Goal: Check status: Check status

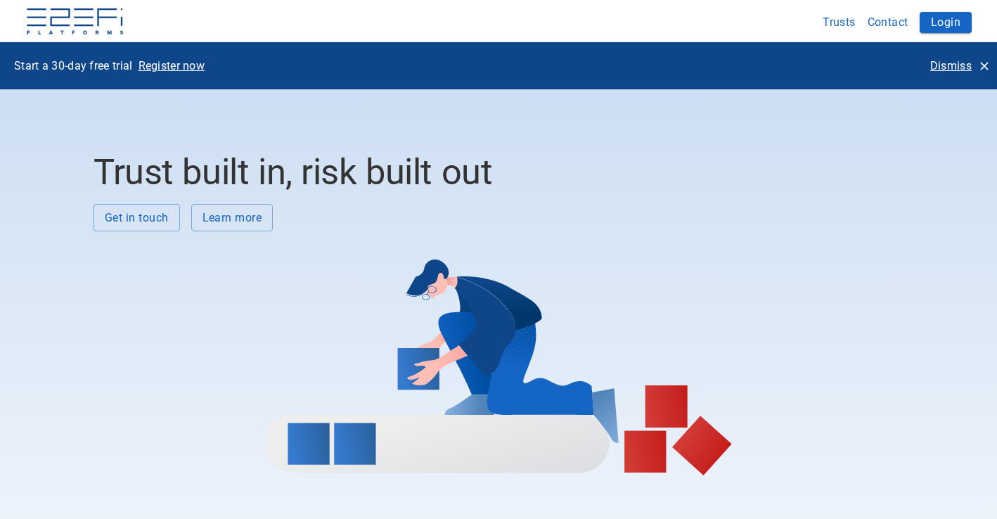
click at [985, 69] on icon "button" at bounding box center [985, 66] width 14 height 14
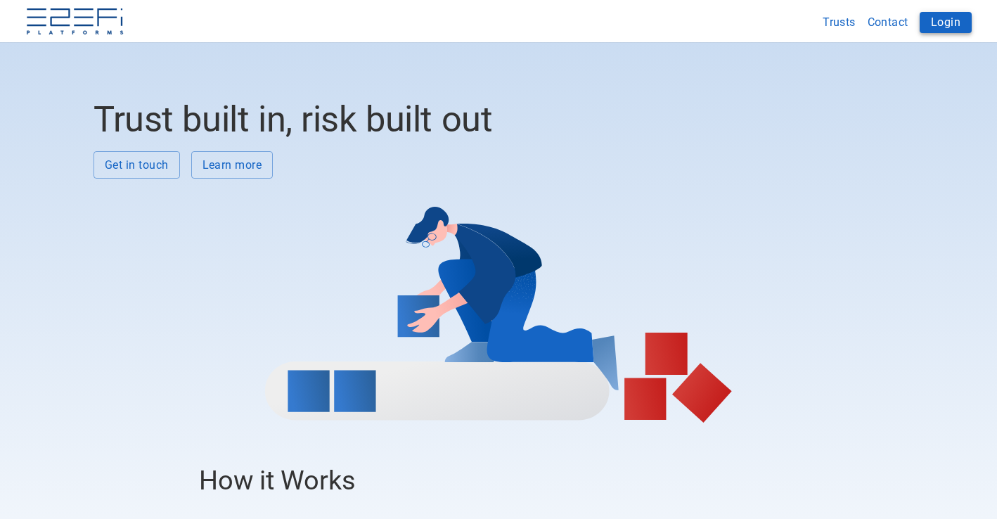
click at [957, 23] on button "Login" at bounding box center [946, 22] width 52 height 21
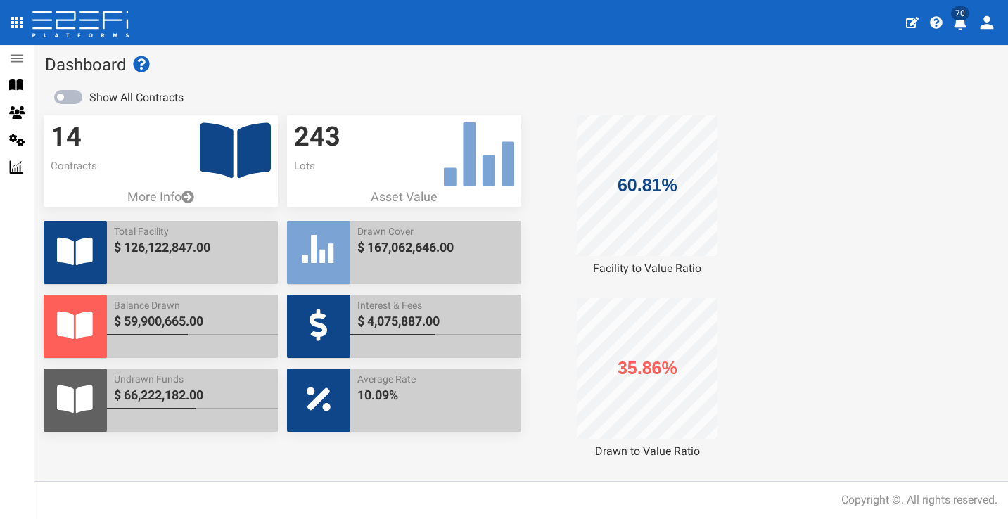
click at [957, 28] on icon "profile" at bounding box center [960, 23] width 14 height 14
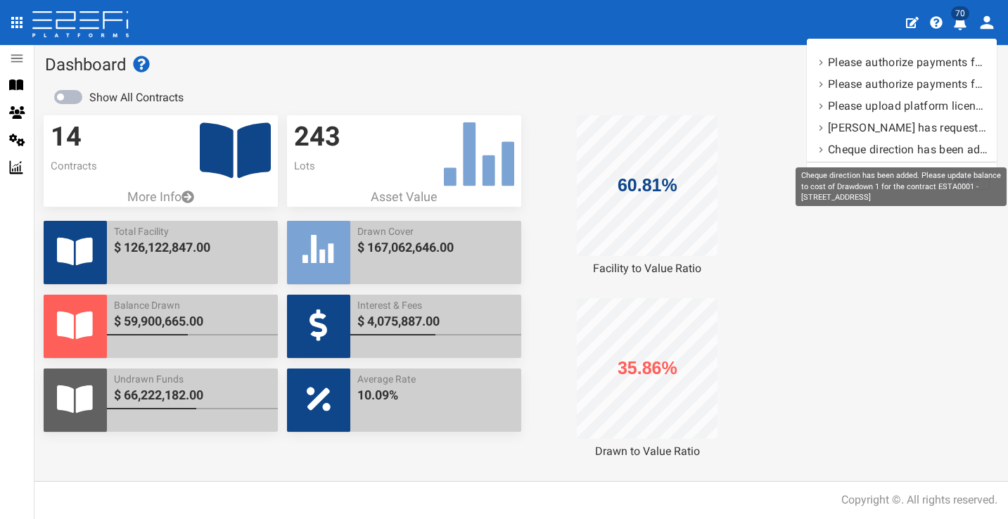
click at [962, 181] on div "Cheque direction has been added. Please update balance to cost of Drawdown 1 fo…" at bounding box center [901, 186] width 211 height 39
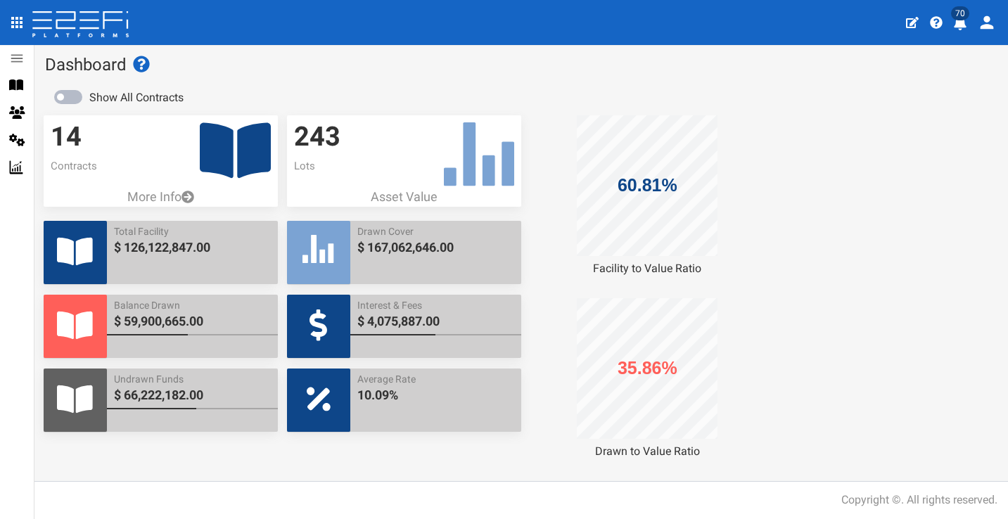
click at [963, 27] on icon "profile" at bounding box center [960, 23] width 13 height 14
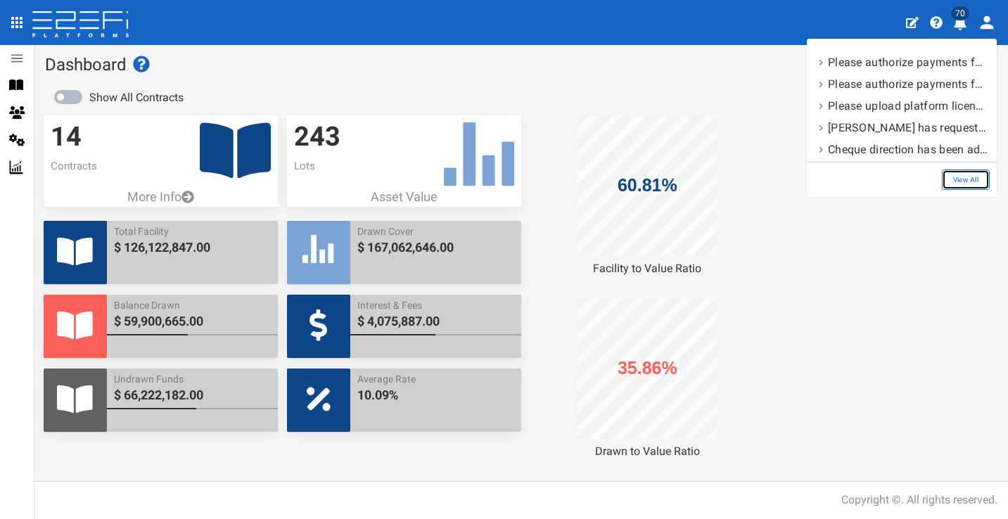
click at [964, 176] on link "View All" at bounding box center [966, 180] width 48 height 20
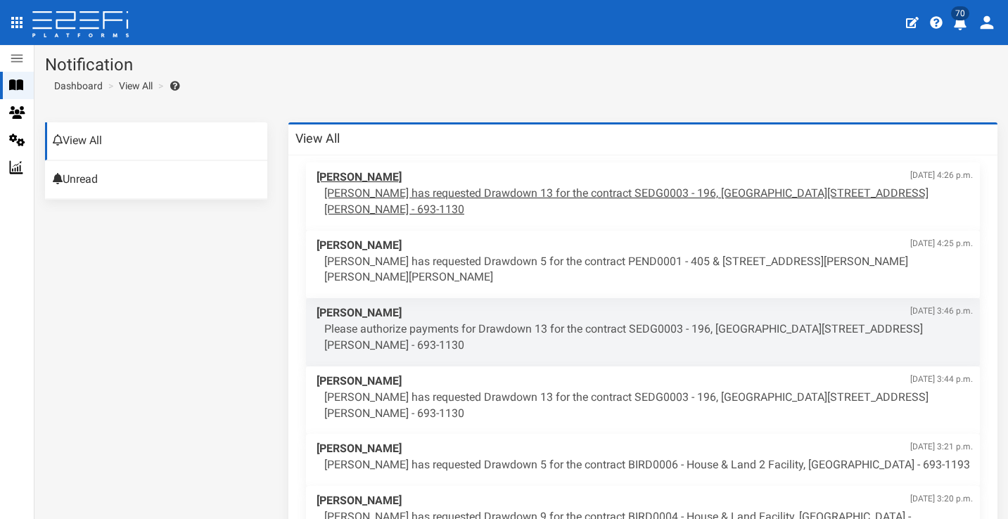
click at [754, 177] on span "Maddy Evans Sept. 12, 2025, 4:26 p.m." at bounding box center [645, 178] width 656 height 16
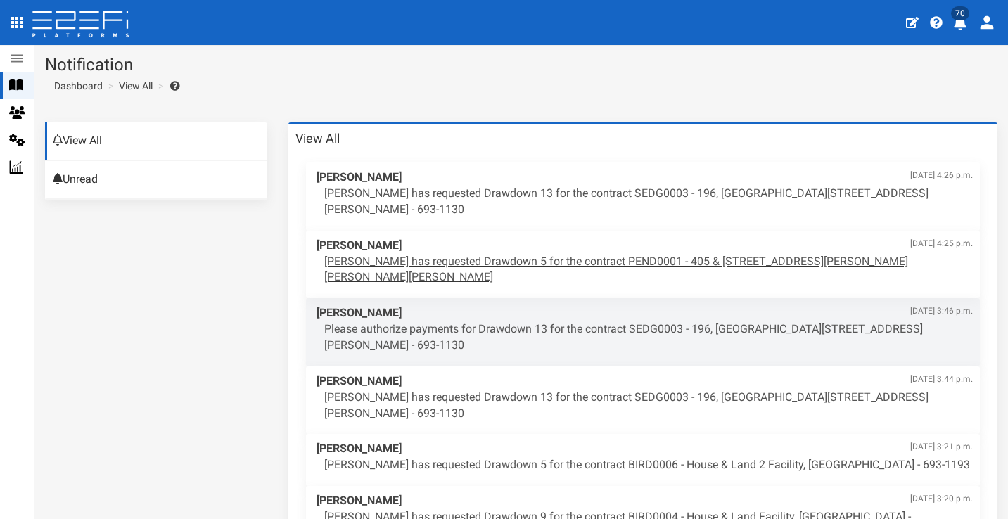
click at [485, 254] on p "Maddy Evans has requested Drawdown 5 for the contract PEND0001 - 405 & 407 Beck…" at bounding box center [648, 270] width 649 height 32
